Goal: Task Accomplishment & Management: Complete application form

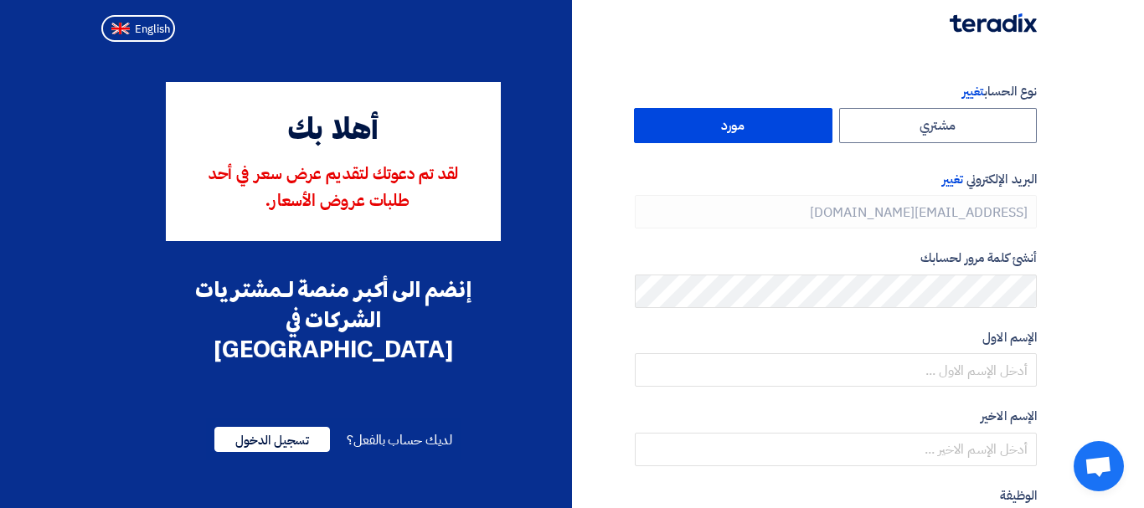
type input "[PHONE_NUMBER]"
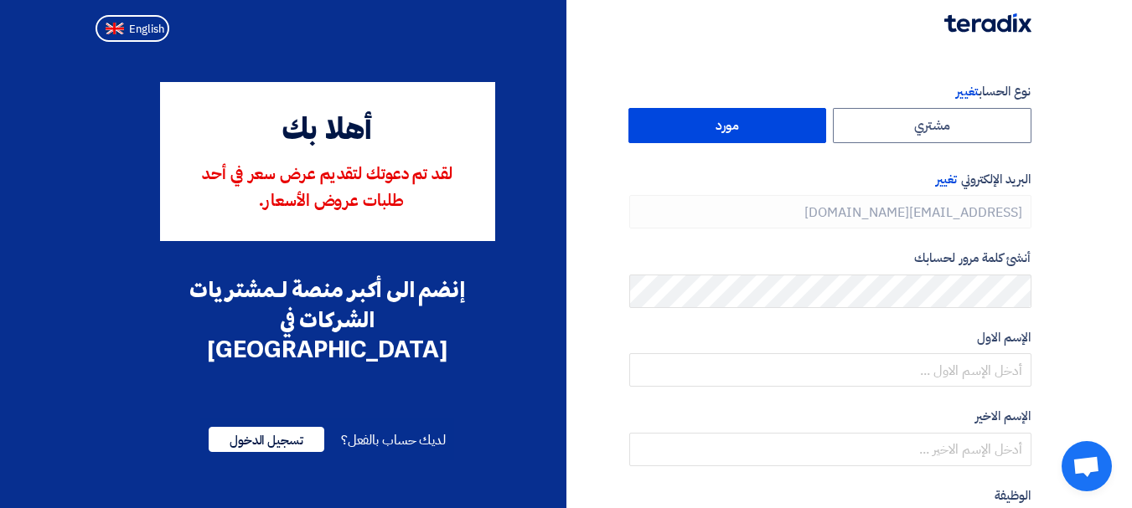
click at [781, 127] on label "مورد" at bounding box center [727, 125] width 198 height 35
click at [781, 127] on input "مورد" at bounding box center [727, 126] width 197 height 34
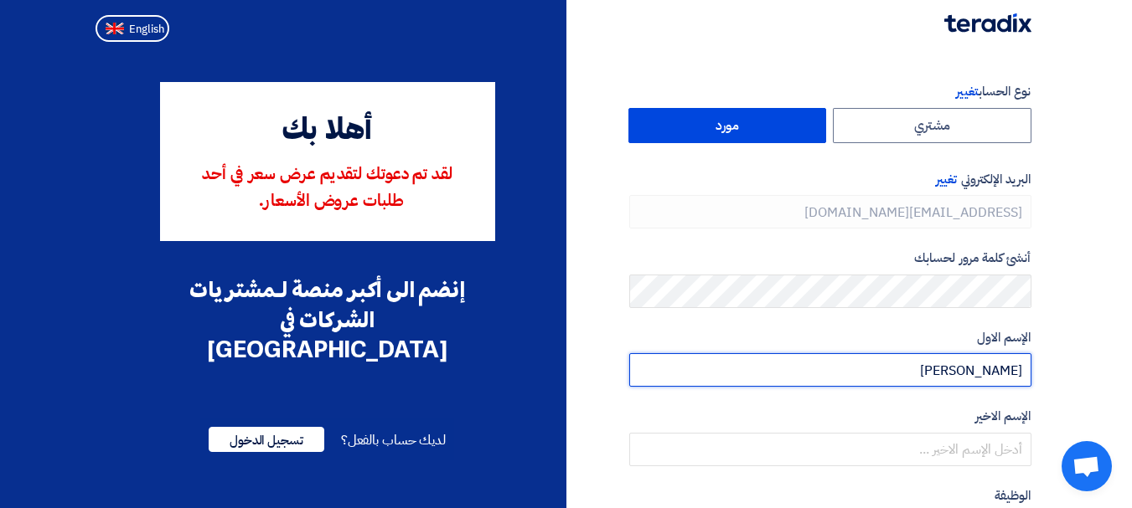
type input "[PERSON_NAME]"
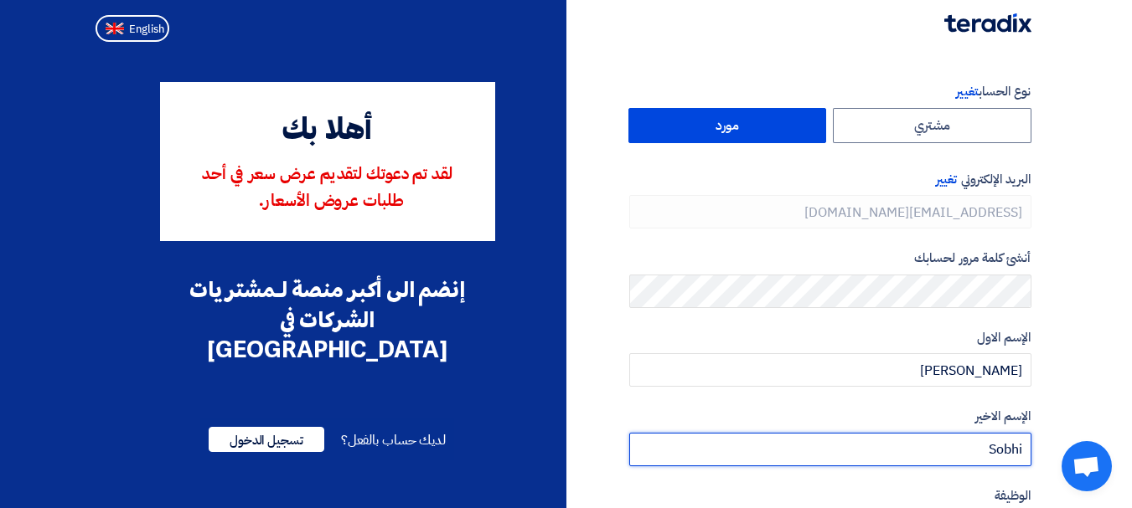
scroll to position [251, 0]
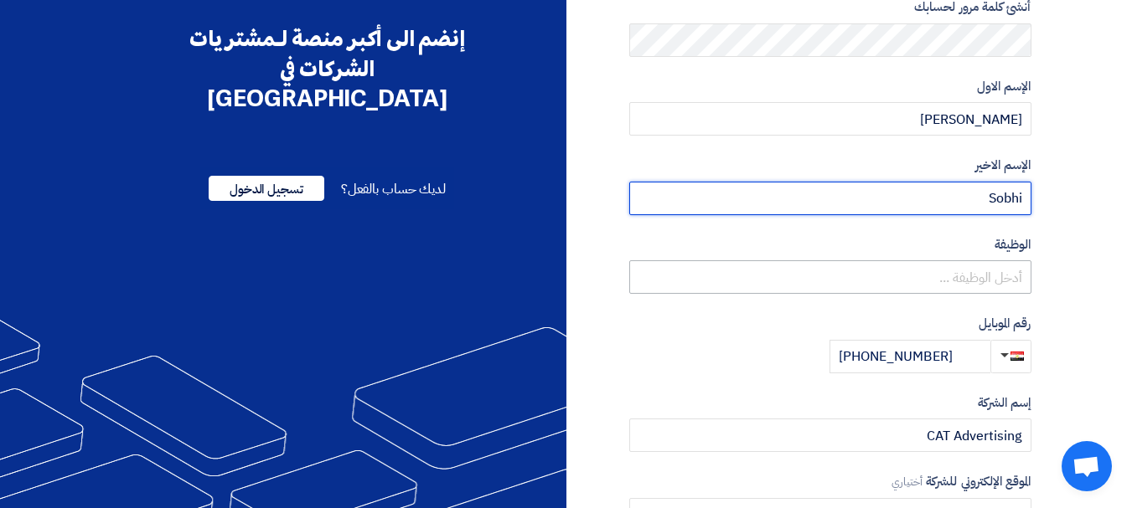
type input "Sobhi"
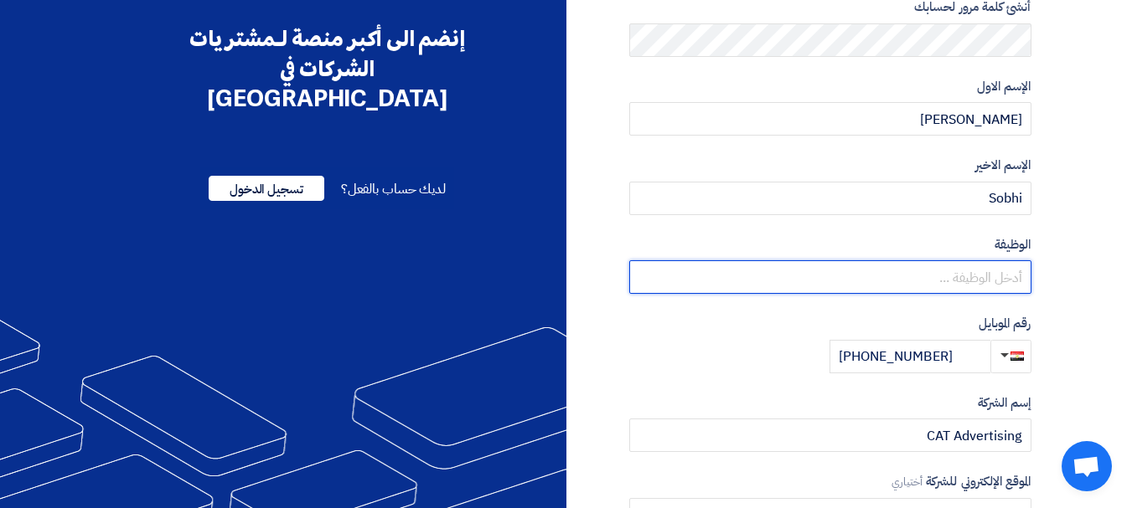
click at [972, 268] on input "text" at bounding box center [830, 277] width 402 height 34
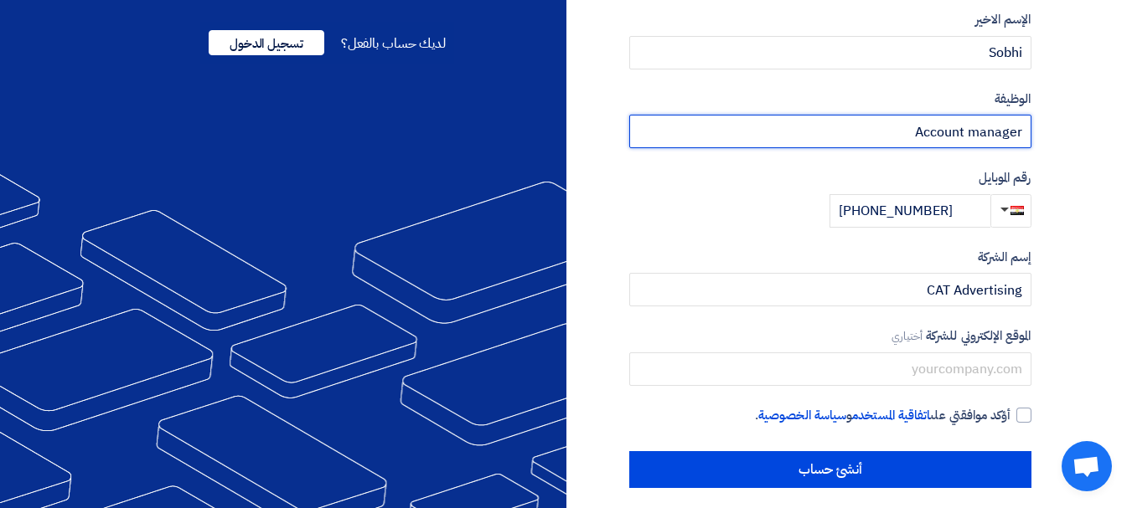
scroll to position [410, 0]
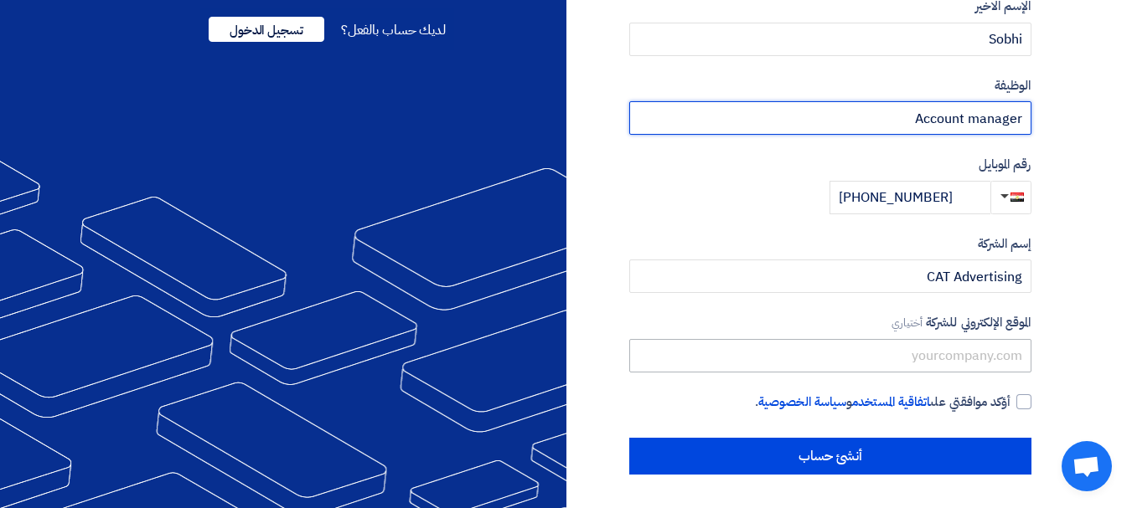
type input "Account manager"
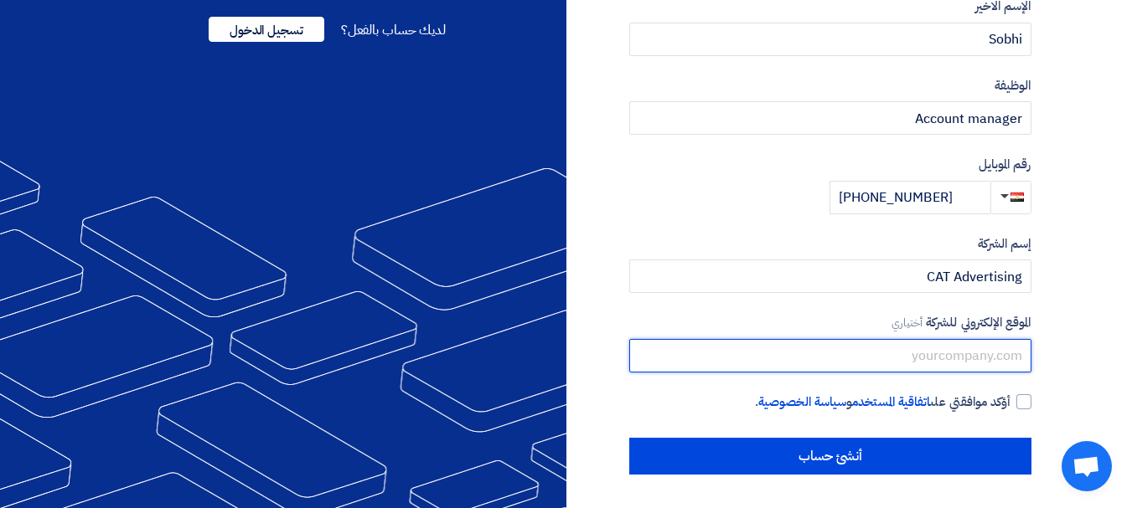
click at [961, 364] on input "text" at bounding box center [830, 356] width 402 height 34
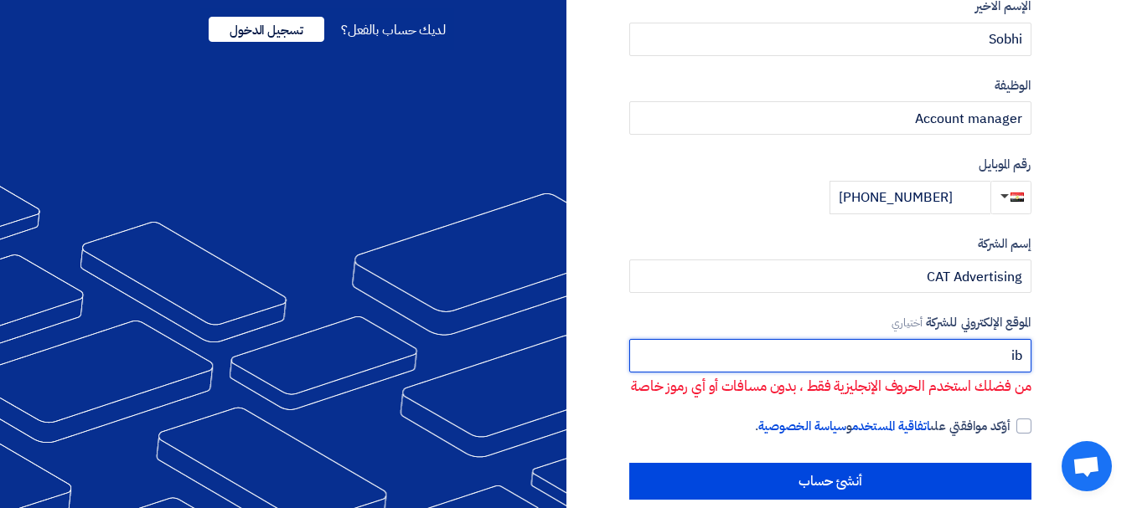
type input "i"
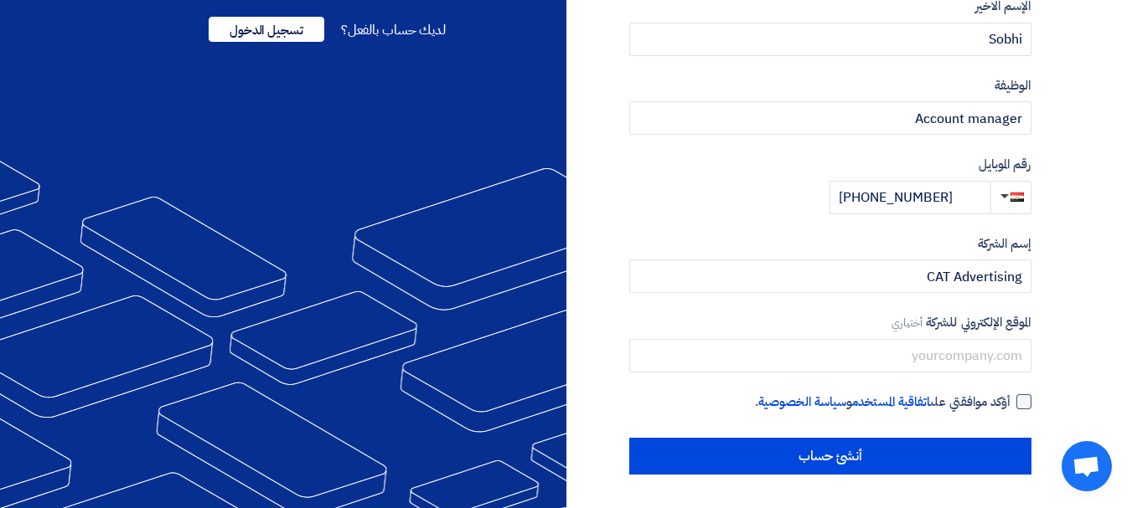
click at [1023, 405] on div at bounding box center [1023, 401] width 15 height 15
click at [1011, 405] on input "أؤكد موافقتي على اتفاقية المستخدم و سياسة الخصوصية ." at bounding box center [810, 410] width 402 height 34
checkbox input "true"
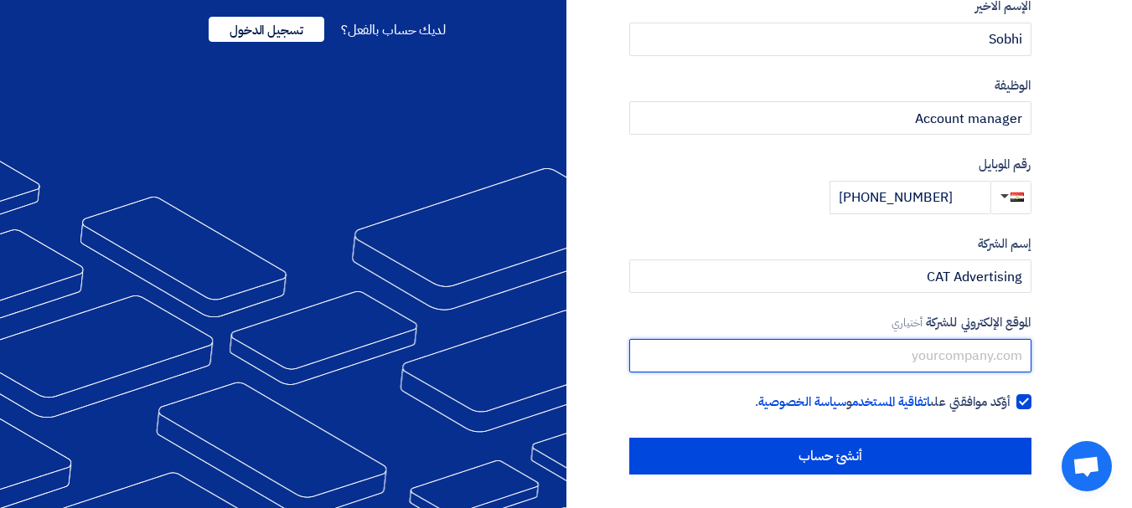
click at [879, 355] on input "text" at bounding box center [830, 356] width 402 height 34
paste input "[URL][DOMAIN_NAME]"
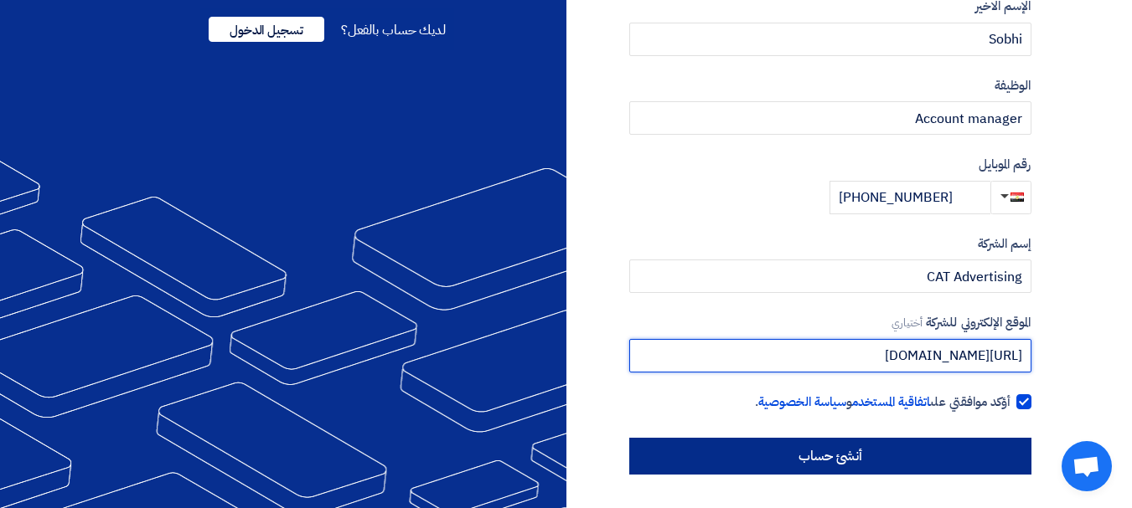
type input "[URL][DOMAIN_NAME]"
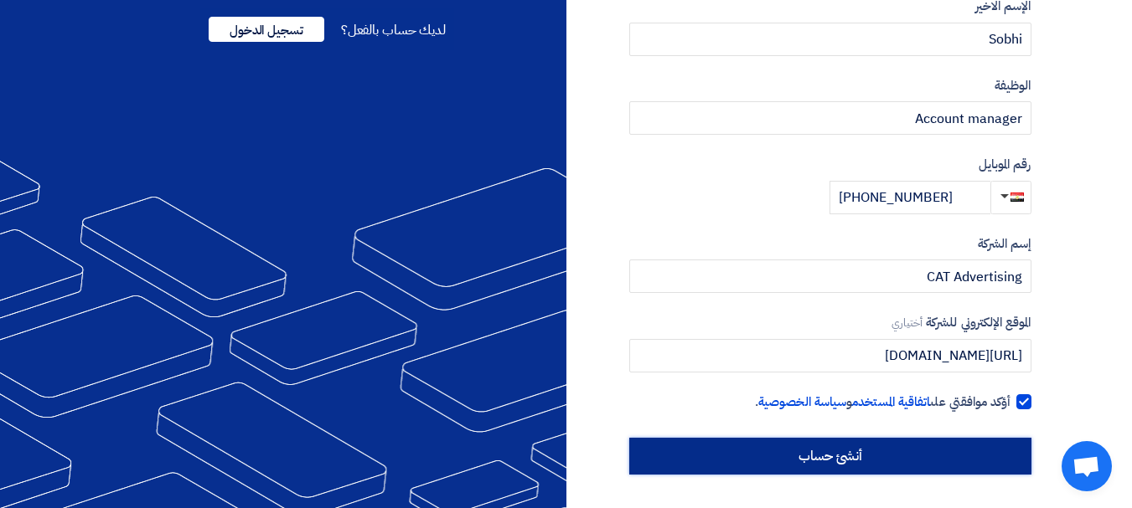
click at [930, 447] on input "أنشئ حساب" at bounding box center [830, 456] width 402 height 37
